Goal: Task Accomplishment & Management: Use online tool/utility

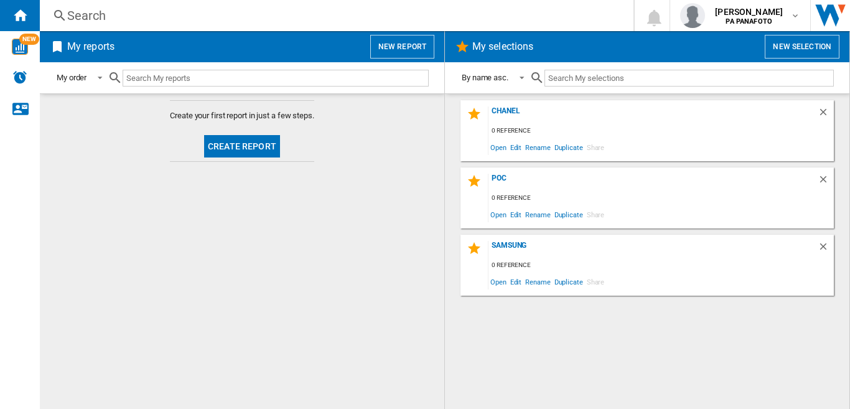
click at [253, 149] on button "Create report" at bounding box center [242, 146] width 76 height 22
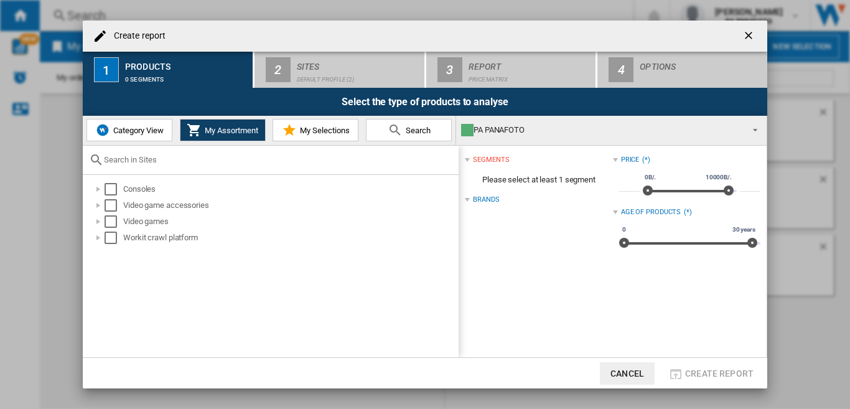
click at [133, 134] on span "Category View" at bounding box center [136, 130] width 53 height 9
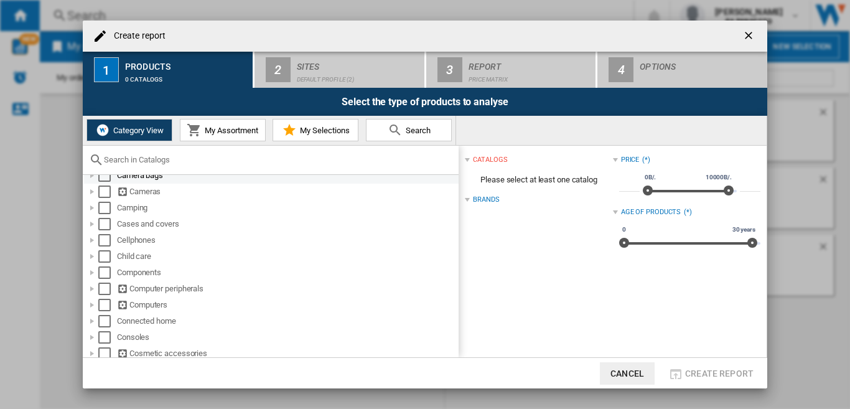
scroll to position [124, 0]
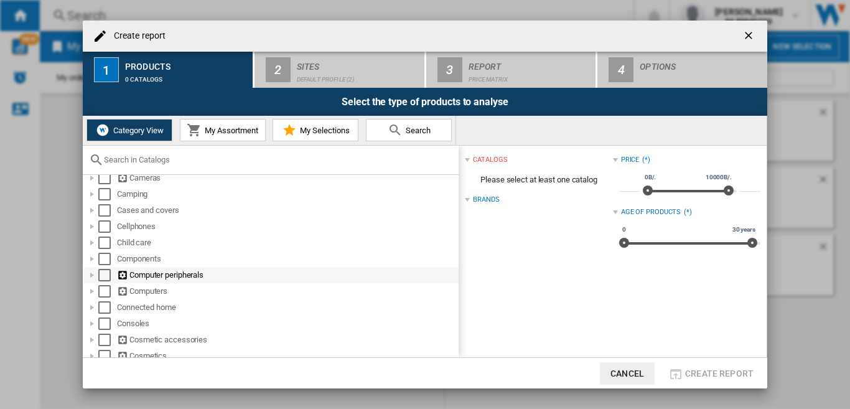
click at [105, 276] on div "Select" at bounding box center [104, 275] width 12 height 12
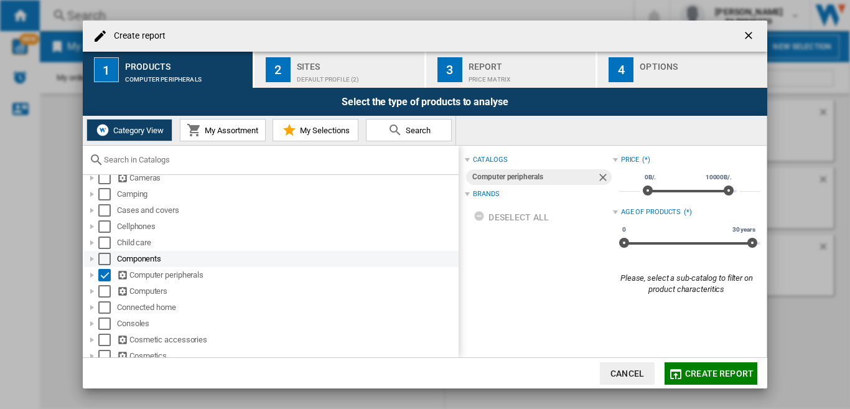
click at [105, 258] on div "Select" at bounding box center [104, 259] width 12 height 12
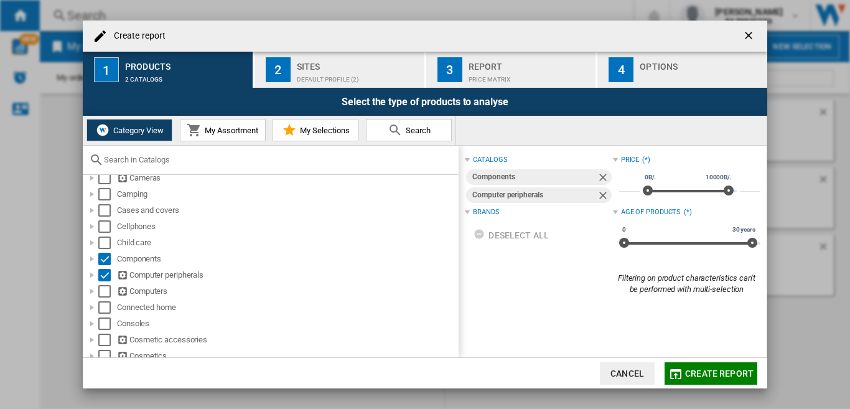
click at [360, 75] on div "Default profile (2)" at bounding box center [358, 76] width 123 height 13
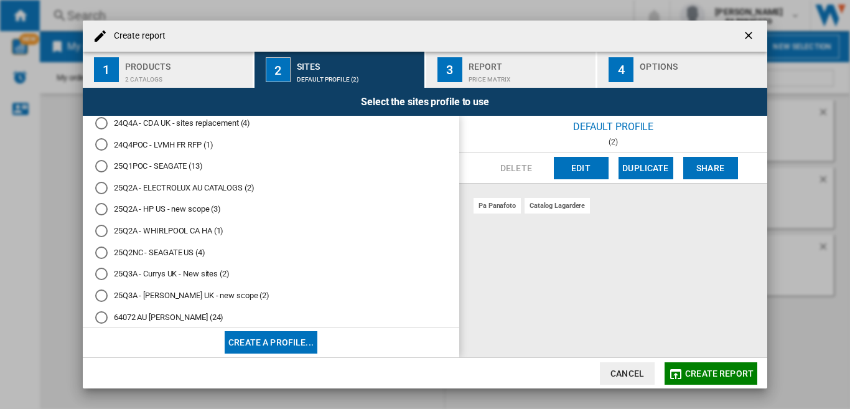
scroll to position [311, 0]
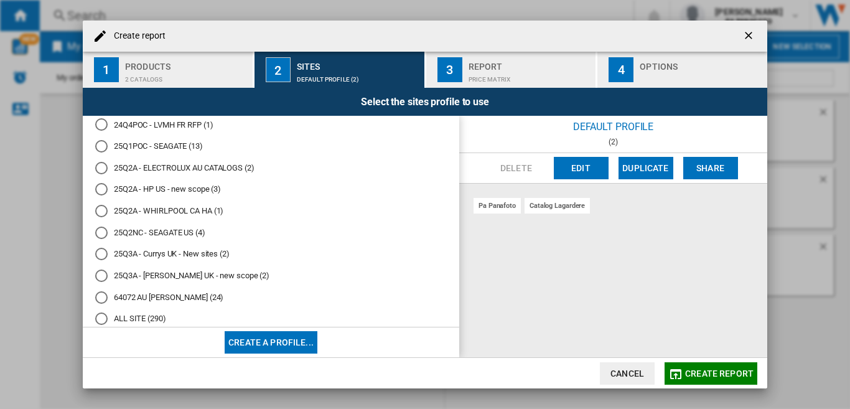
click at [112, 236] on md-radio-button "25Q2NC - SEAGATE US (4)" at bounding box center [270, 232] width 351 height 12
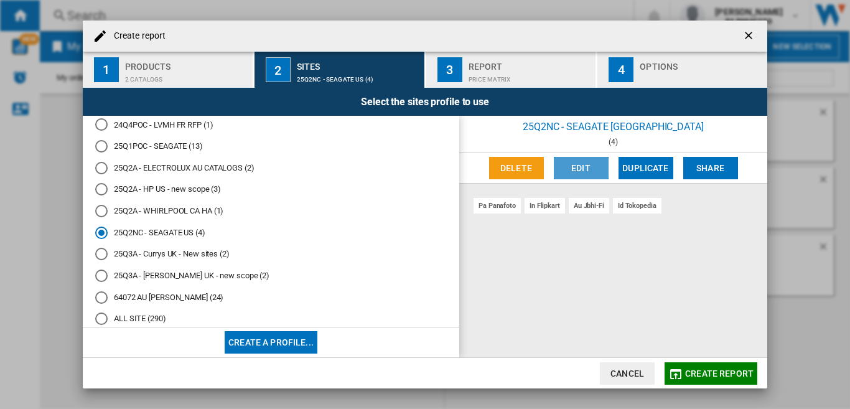
click at [580, 168] on button "Edit" at bounding box center [581, 168] width 55 height 22
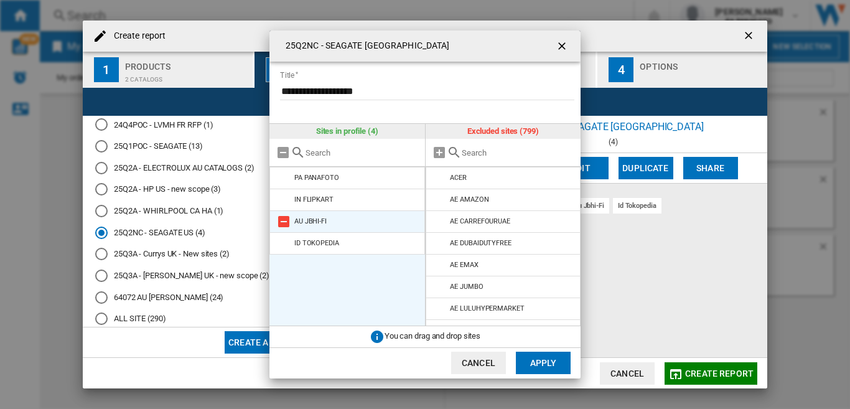
drag, startPoint x: 289, startPoint y: 198, endPoint x: 282, endPoint y: 191, distance: 10.1
click at [289, 198] on md-icon at bounding box center [283, 199] width 15 height 15
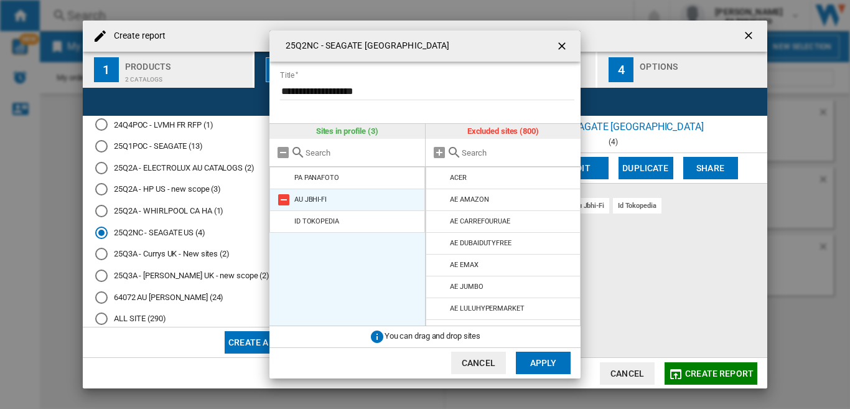
click at [283, 200] on md-icon at bounding box center [283, 199] width 15 height 15
click at [284, 202] on md-icon at bounding box center [283, 199] width 15 height 15
click at [483, 156] on input "text" at bounding box center [518, 152] width 113 height 9
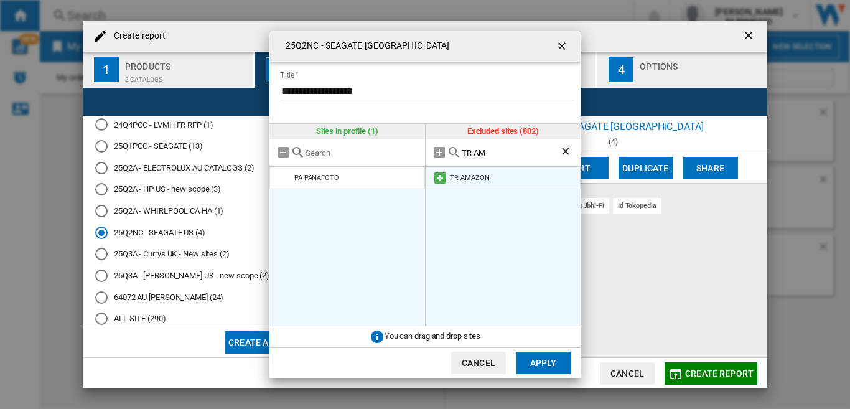
click at [442, 179] on md-icon at bounding box center [439, 177] width 15 height 15
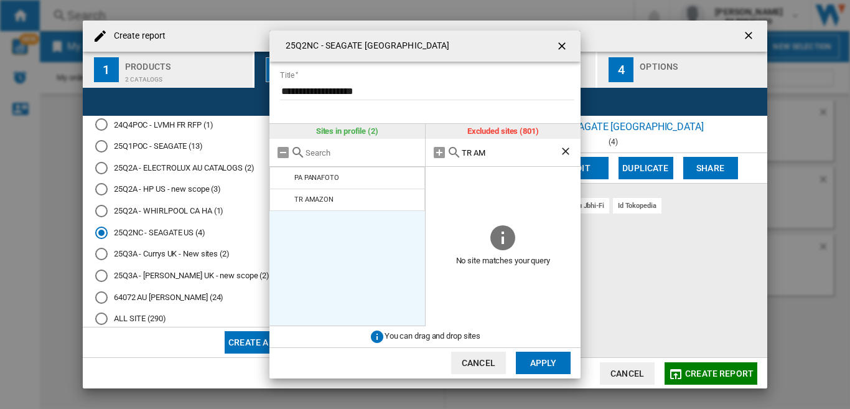
click at [489, 154] on input "TR AM" at bounding box center [511, 152] width 98 height 9
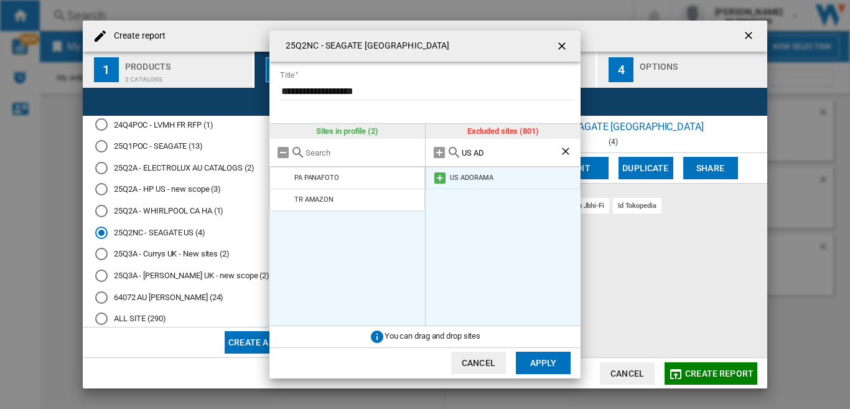
type input "US AD"
click at [440, 175] on md-icon at bounding box center [439, 177] width 15 height 15
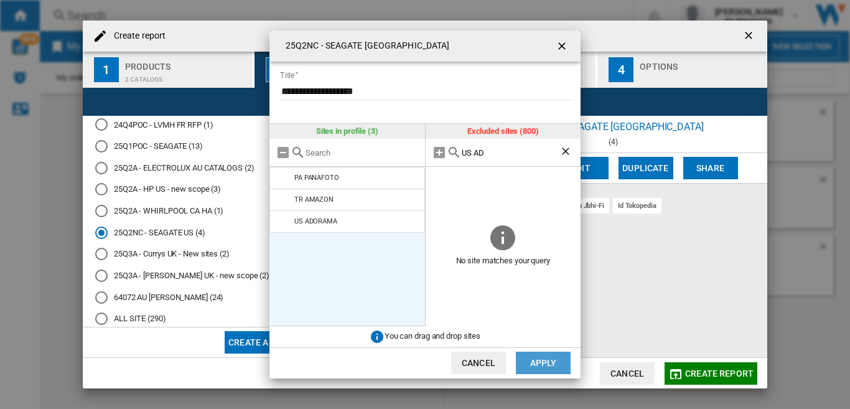
click at [534, 368] on button "Apply" at bounding box center [543, 362] width 55 height 22
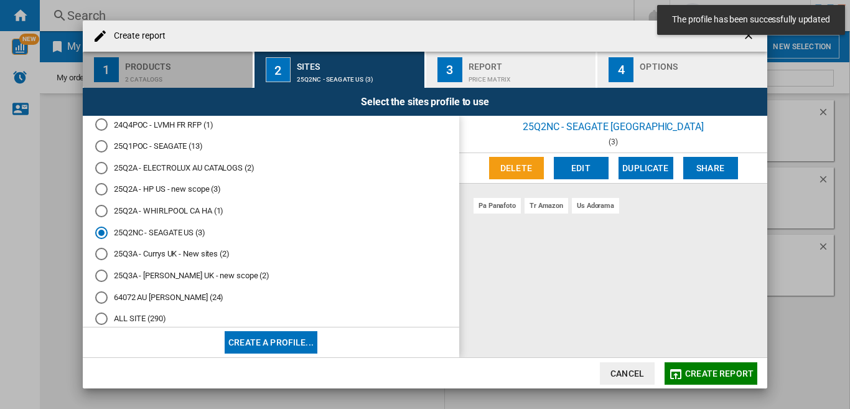
click at [210, 70] on div "2 catalogs" at bounding box center [186, 76] width 123 height 13
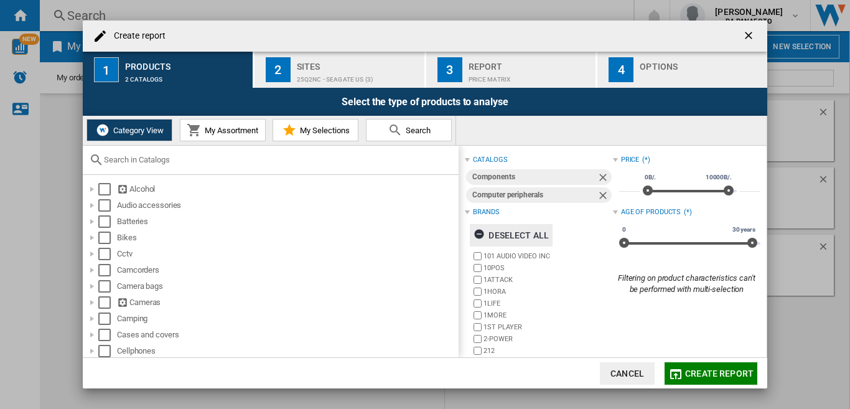
click at [479, 235] on ng-md-icon "button" at bounding box center [480, 235] width 15 height 15
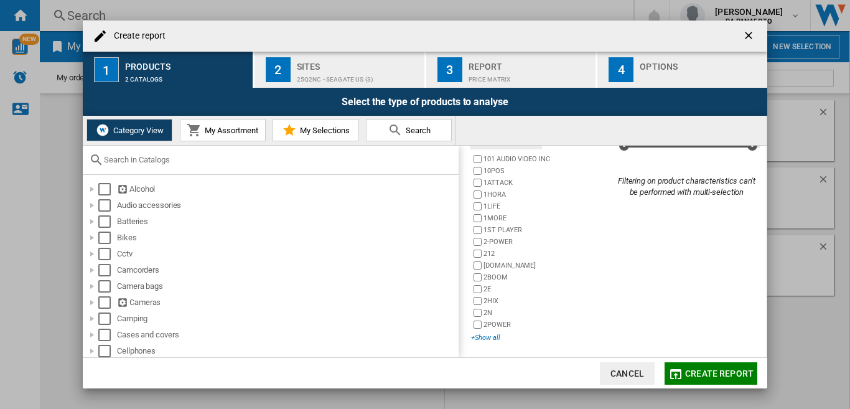
click at [481, 335] on div "+Show all" at bounding box center [541, 337] width 141 height 9
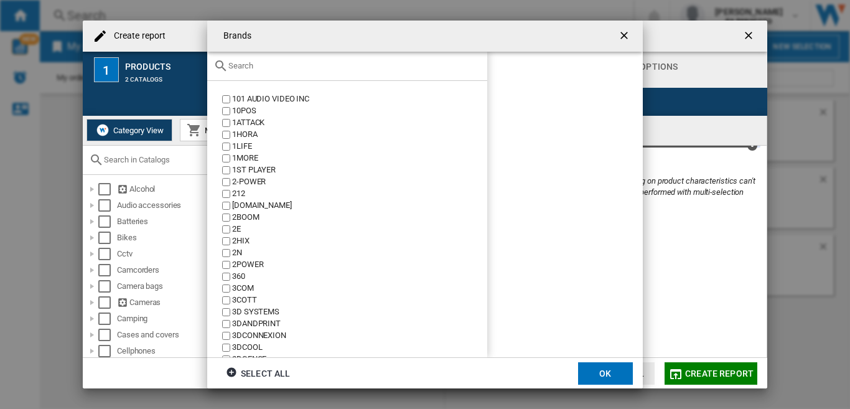
click at [253, 63] on input "text" at bounding box center [354, 65] width 253 height 9
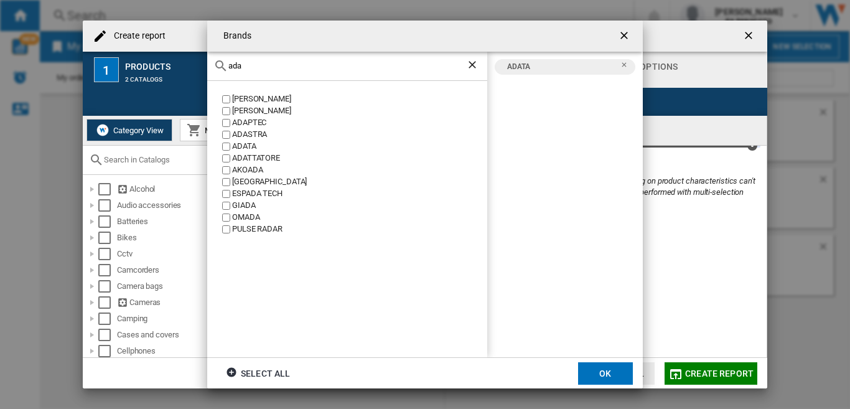
click at [261, 62] on input "ada" at bounding box center [347, 65] width 238 height 9
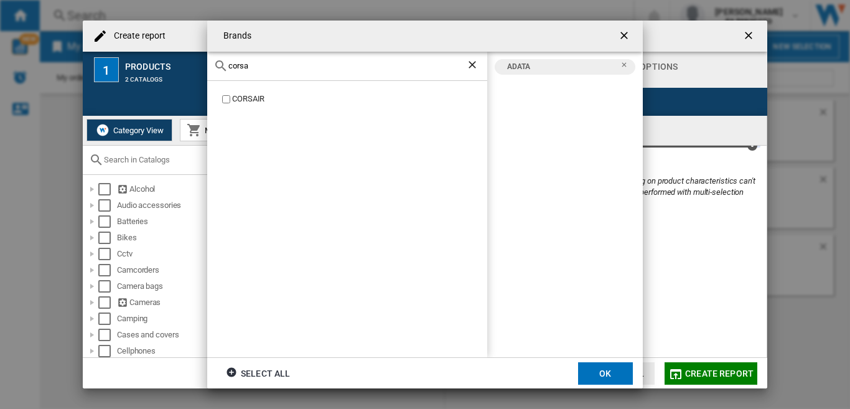
click at [224, 100] on label "CORSAIR" at bounding box center [353, 99] width 267 height 12
click at [261, 70] on input "corsa" at bounding box center [347, 65] width 238 height 9
click at [267, 61] on input "cruci" at bounding box center [347, 65] width 238 height 9
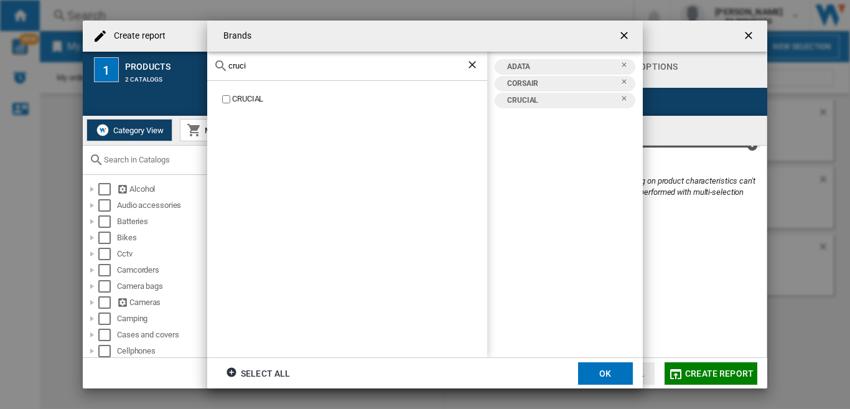
click at [267, 61] on input "cruci" at bounding box center [347, 65] width 238 height 9
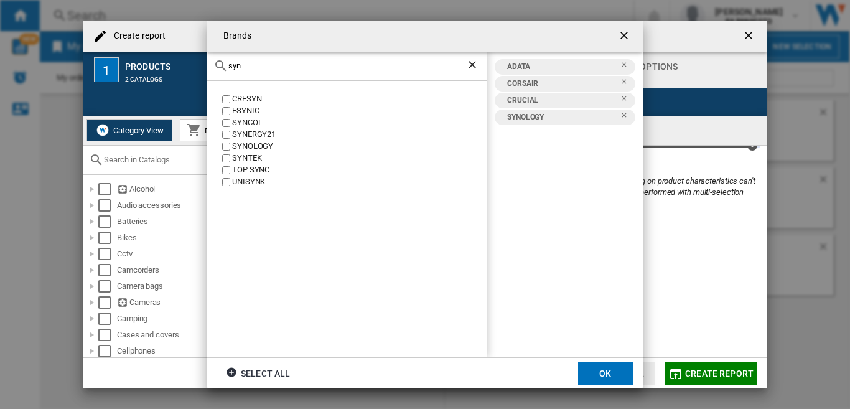
click at [261, 67] on input "syn" at bounding box center [347, 65] width 238 height 9
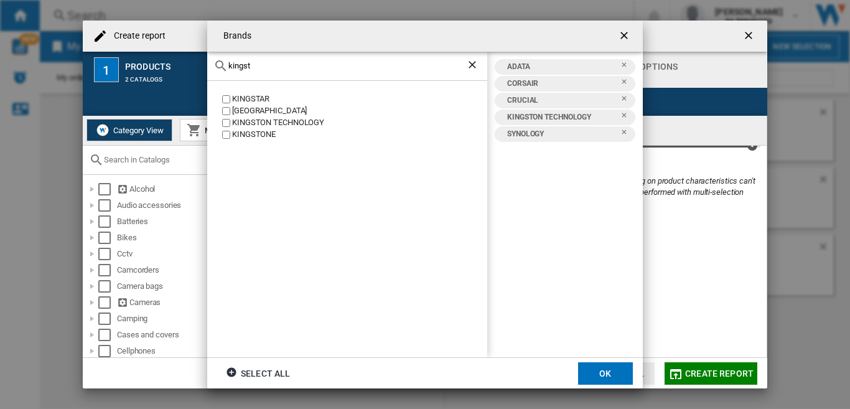
click at [256, 60] on div "kingst" at bounding box center [347, 66] width 280 height 29
click at [256, 65] on input "kingst" at bounding box center [347, 65] width 238 height 9
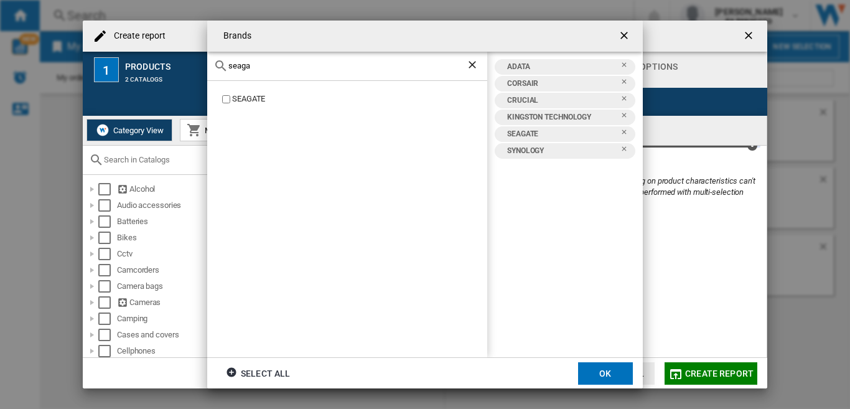
click at [264, 60] on div "seaga" at bounding box center [347, 66] width 280 height 29
click at [264, 62] on input "seaga" at bounding box center [347, 65] width 238 height 9
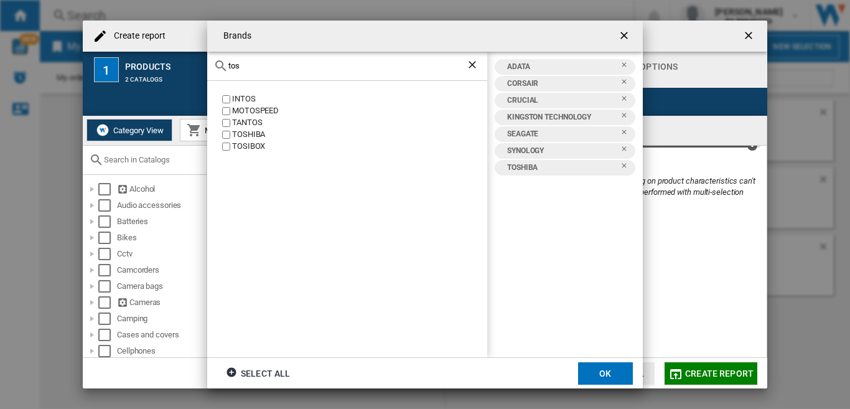
click at [263, 55] on div "tos" at bounding box center [347, 66] width 280 height 29
click at [257, 67] on input "tos" at bounding box center [347, 65] width 238 height 9
click at [282, 67] on input "samsung" at bounding box center [347, 65] width 238 height 9
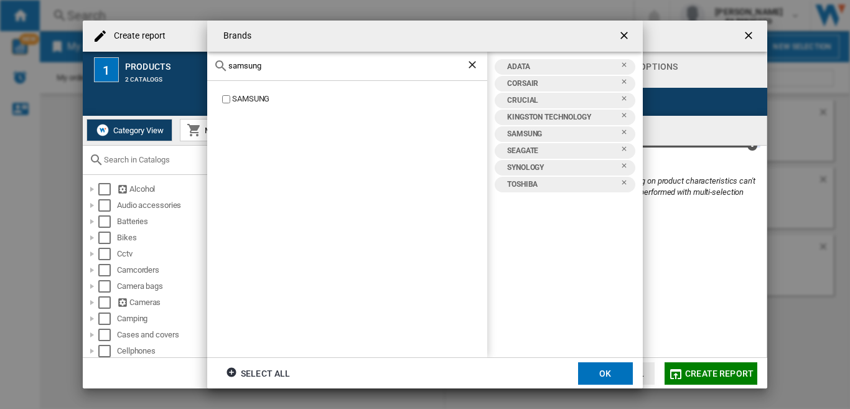
click at [282, 67] on input "samsung" at bounding box center [347, 65] width 238 height 9
click at [239, 97] on div "WESTERN DIGITAL" at bounding box center [359, 99] width 255 height 12
click at [264, 70] on input "[PERSON_NAME]" at bounding box center [347, 65] width 238 height 9
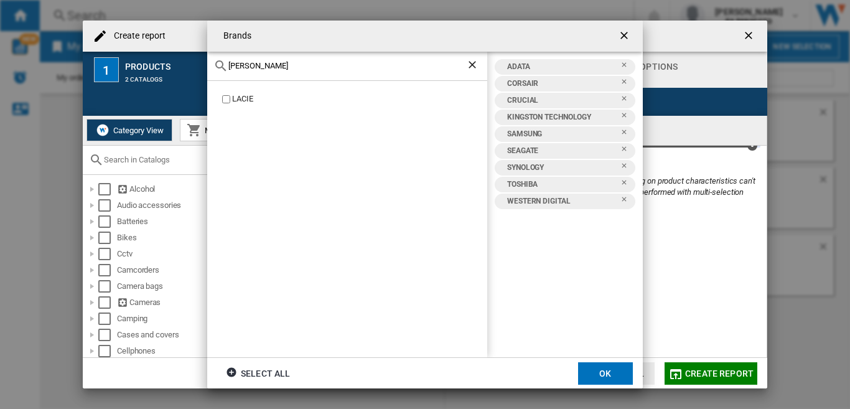
type input "[PERSON_NAME]"
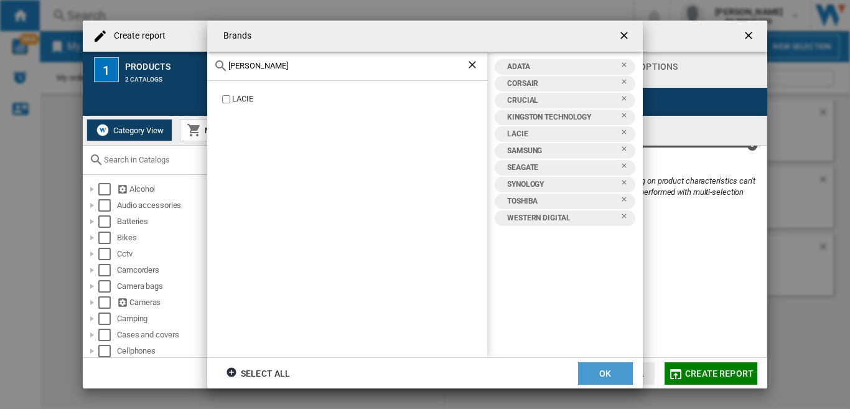
click at [611, 383] on button "OK" at bounding box center [605, 373] width 55 height 22
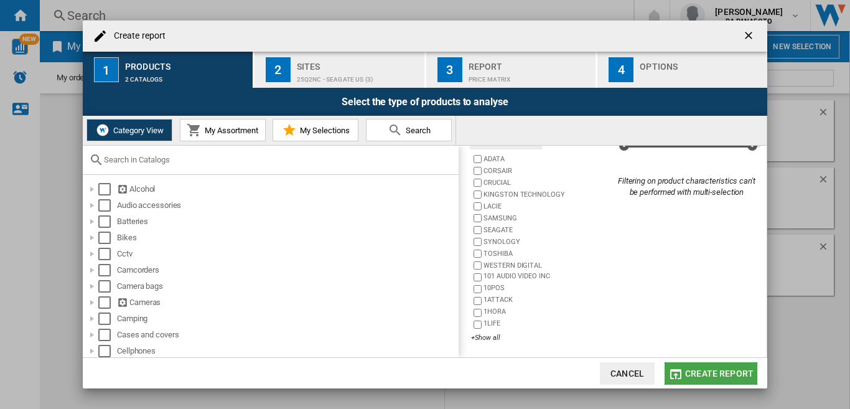
drag, startPoint x: 700, startPoint y: 374, endPoint x: 696, endPoint y: 366, distance: 9.2
click at [700, 374] on span "Create report" at bounding box center [719, 373] width 68 height 10
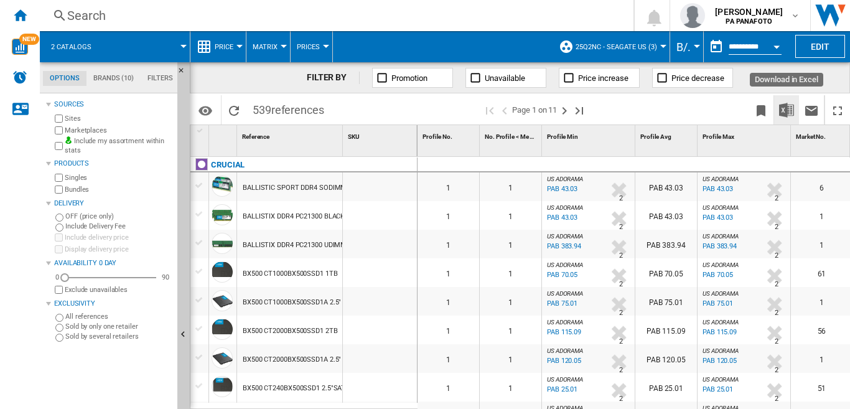
click at [789, 110] on img "Download in Excel" at bounding box center [786, 110] width 15 height 15
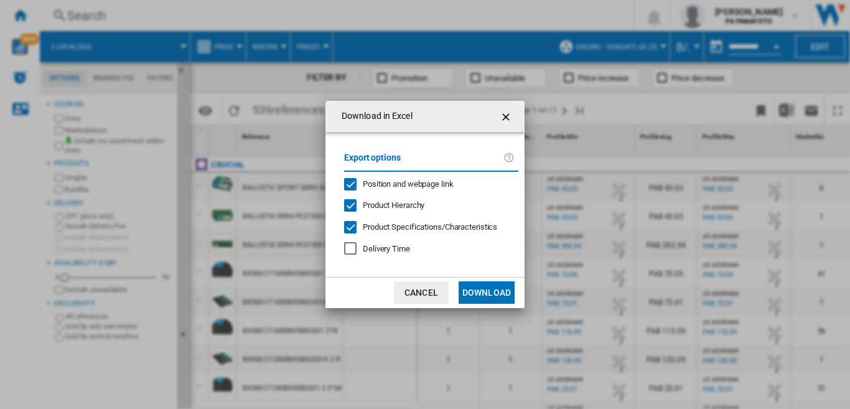
click at [483, 296] on button "Download" at bounding box center [486, 292] width 56 height 22
